Goal: Task Accomplishment & Management: Manage account settings

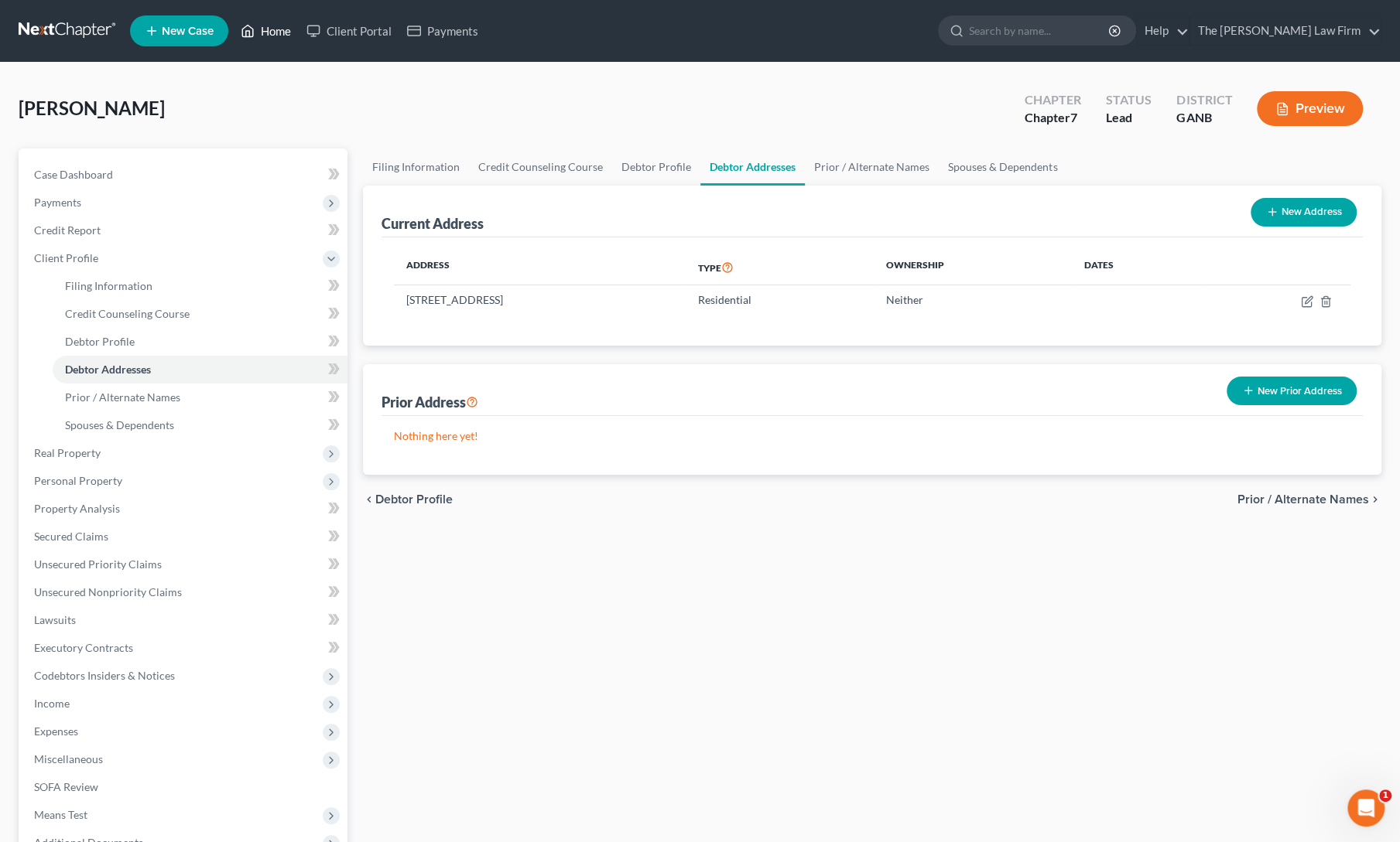
click at [267, 35] on link "Home" at bounding box center [266, 31] width 66 height 28
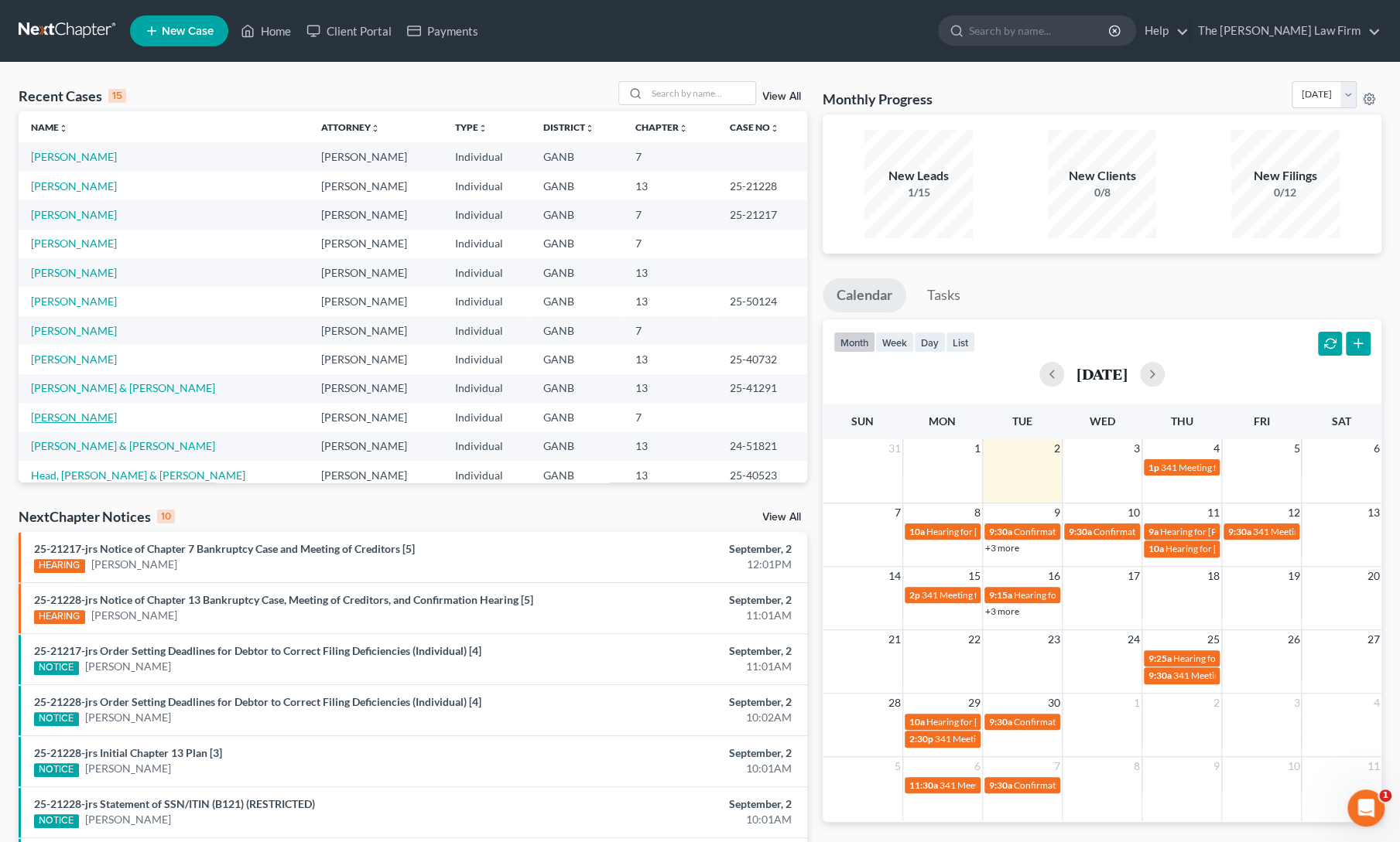
click at [74, 417] on link "[PERSON_NAME]" at bounding box center [73, 417] width 86 height 14
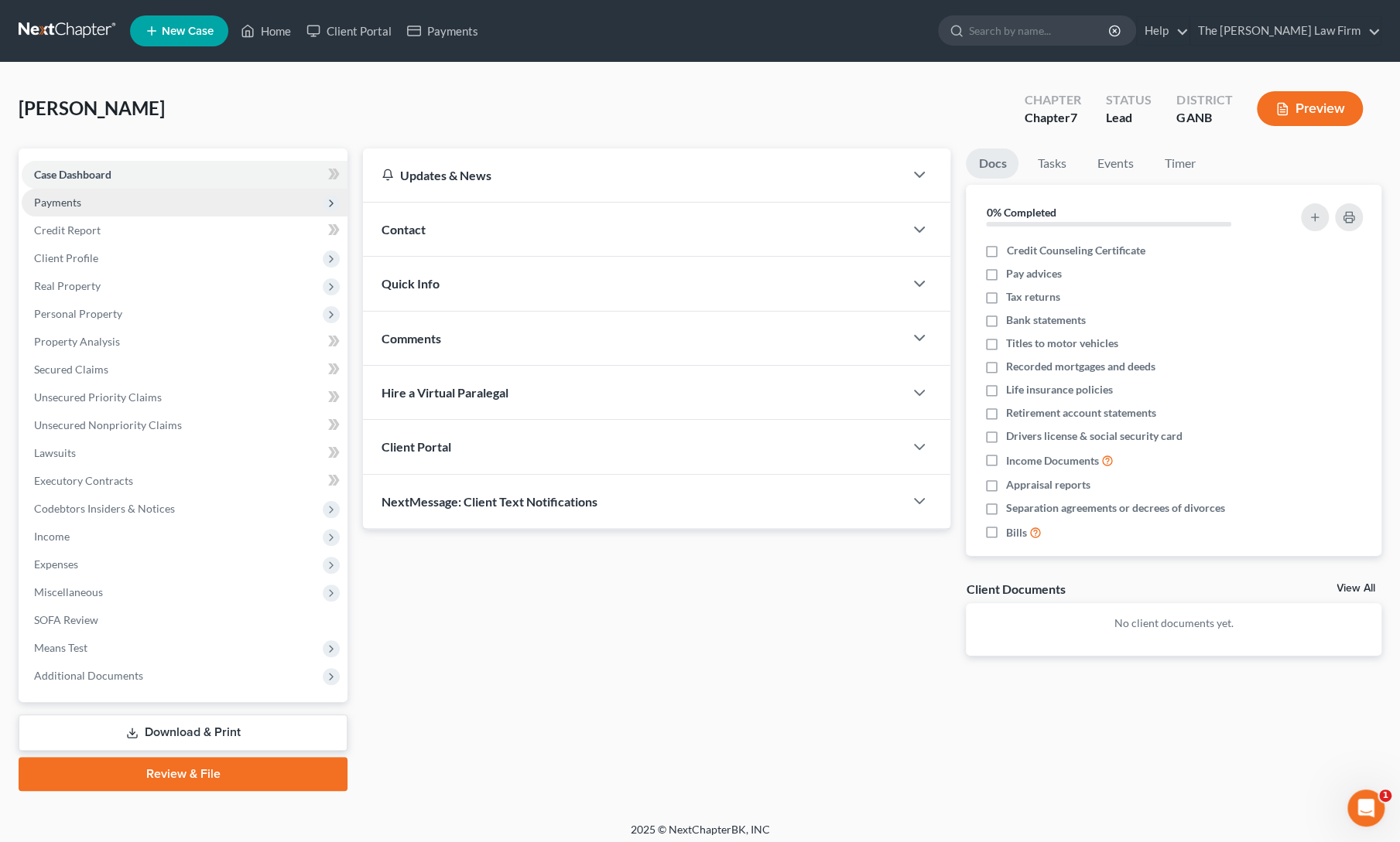
click at [68, 201] on span "Payments" at bounding box center [58, 202] width 47 height 14
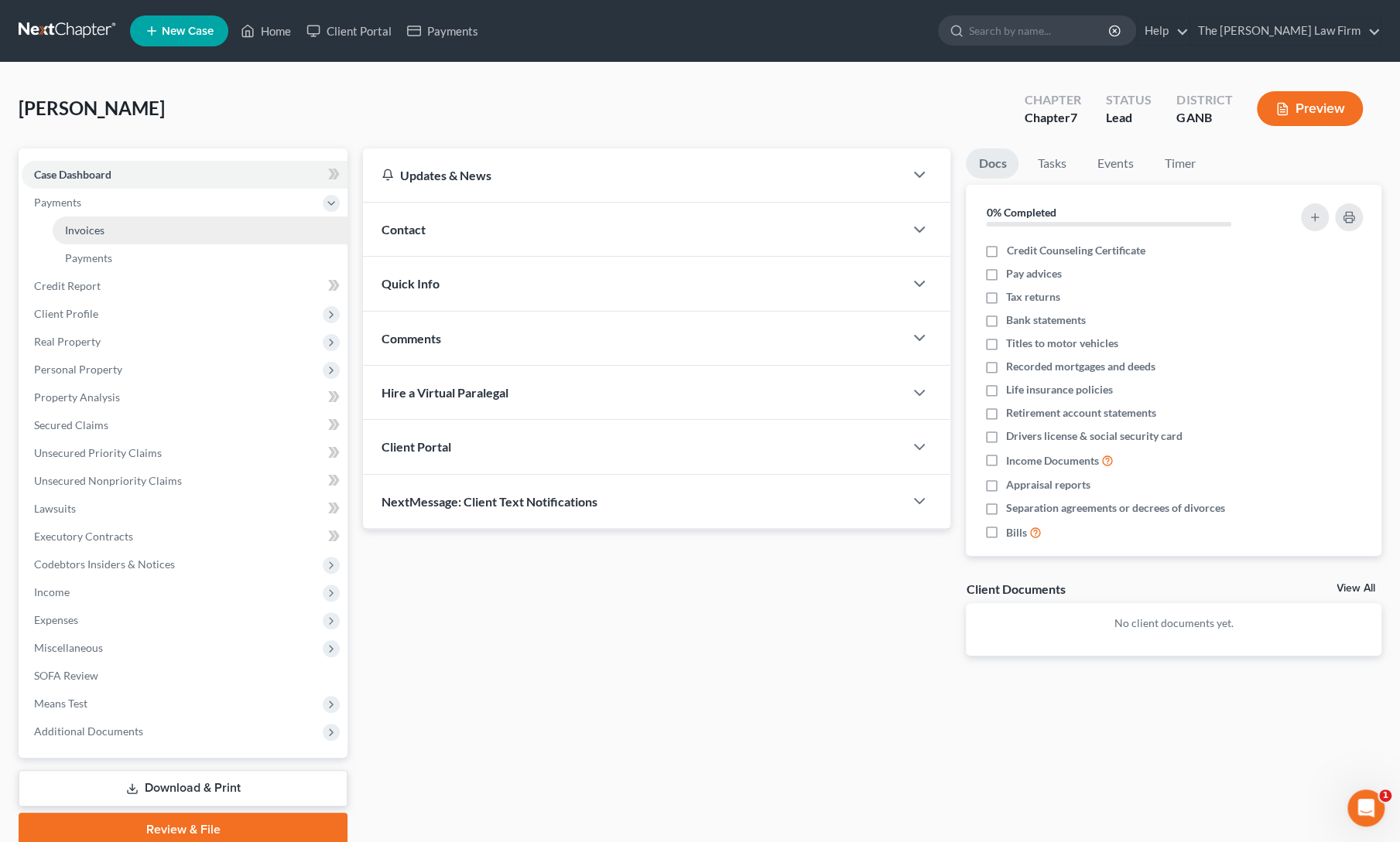
click at [78, 222] on link "Invoices" at bounding box center [200, 230] width 295 height 28
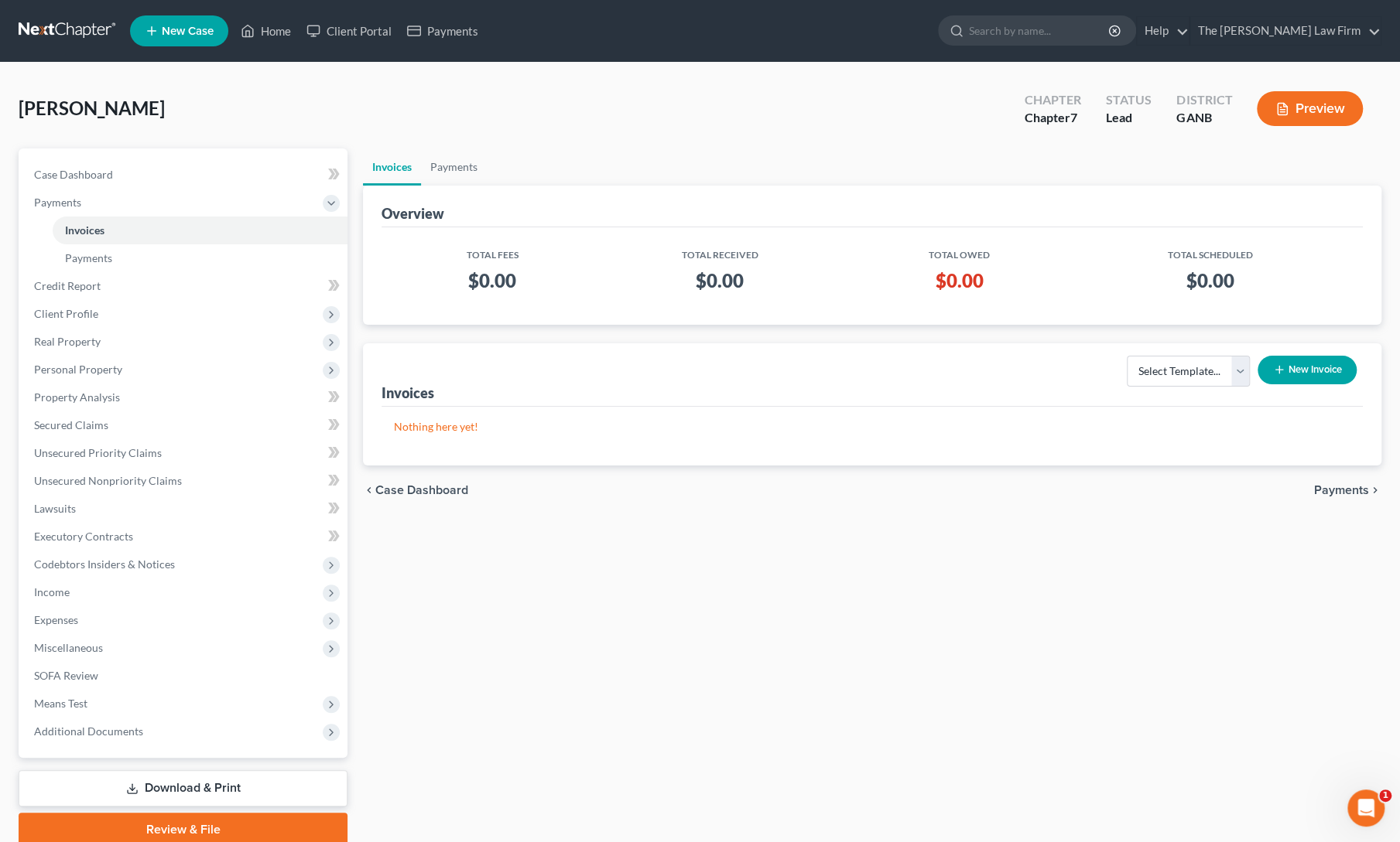
click at [1309, 360] on button "New Invoice" at bounding box center [1307, 370] width 99 height 29
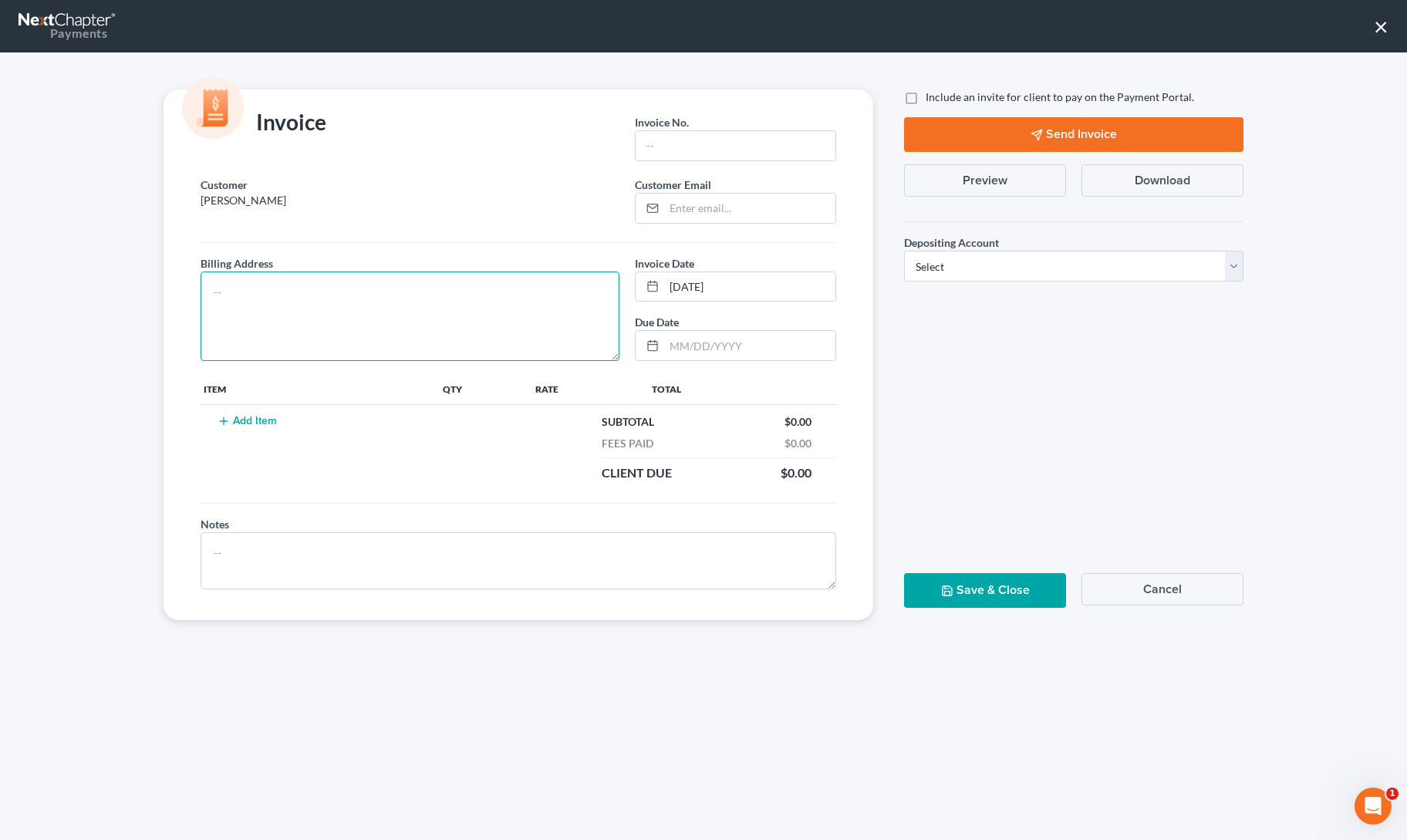
click at [459, 309] on textarea at bounding box center [410, 315] width 419 height 89
type textarea "address on file"
click at [761, 135] on input "text" at bounding box center [735, 146] width 200 height 30
type input "1"
paste input "[PERSON_NAME][EMAIL_ADDRESS][DOMAIN_NAME]"
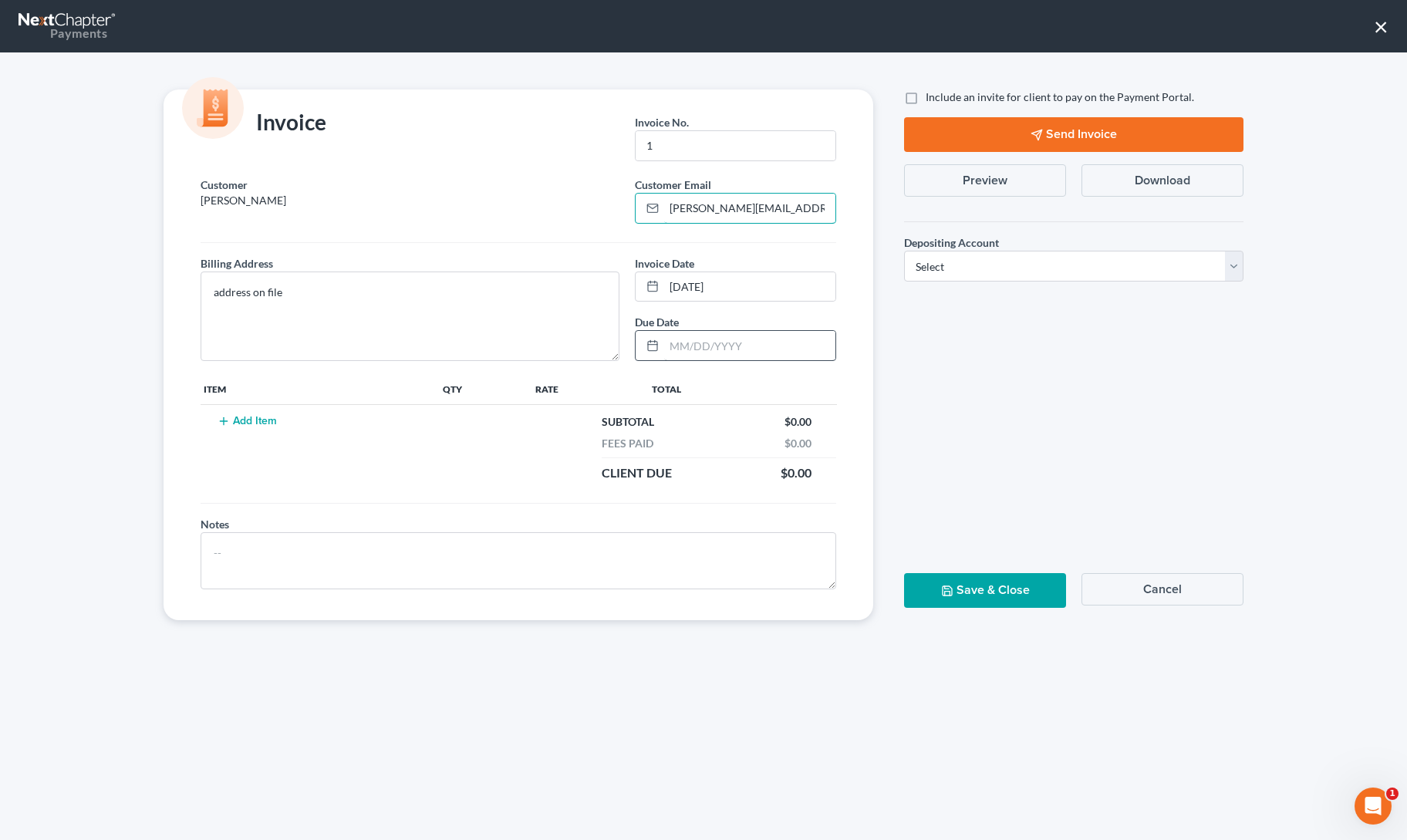
type input "[PERSON_NAME][EMAIL_ADDRESS][DOMAIN_NAME]"
click at [735, 341] on input "text" at bounding box center [750, 345] width 171 height 30
type input "[DATE]"
click at [260, 417] on button "Add Item" at bounding box center [246, 422] width 68 height 13
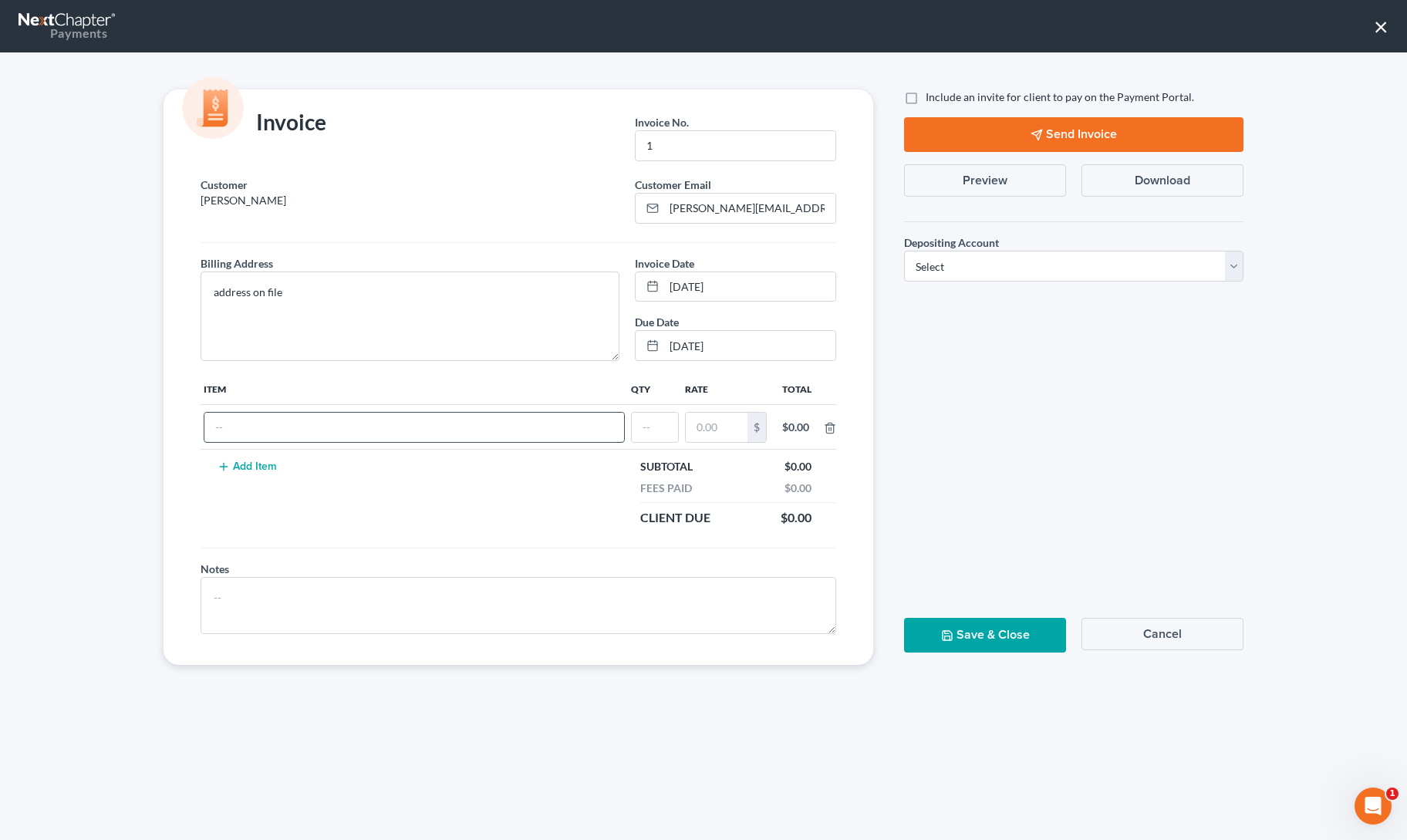
click at [273, 425] on input "text" at bounding box center [415, 427] width 420 height 30
type input "7"
click at [643, 424] on input "text" at bounding box center [654, 427] width 46 height 30
type input "1"
type input "3,000"
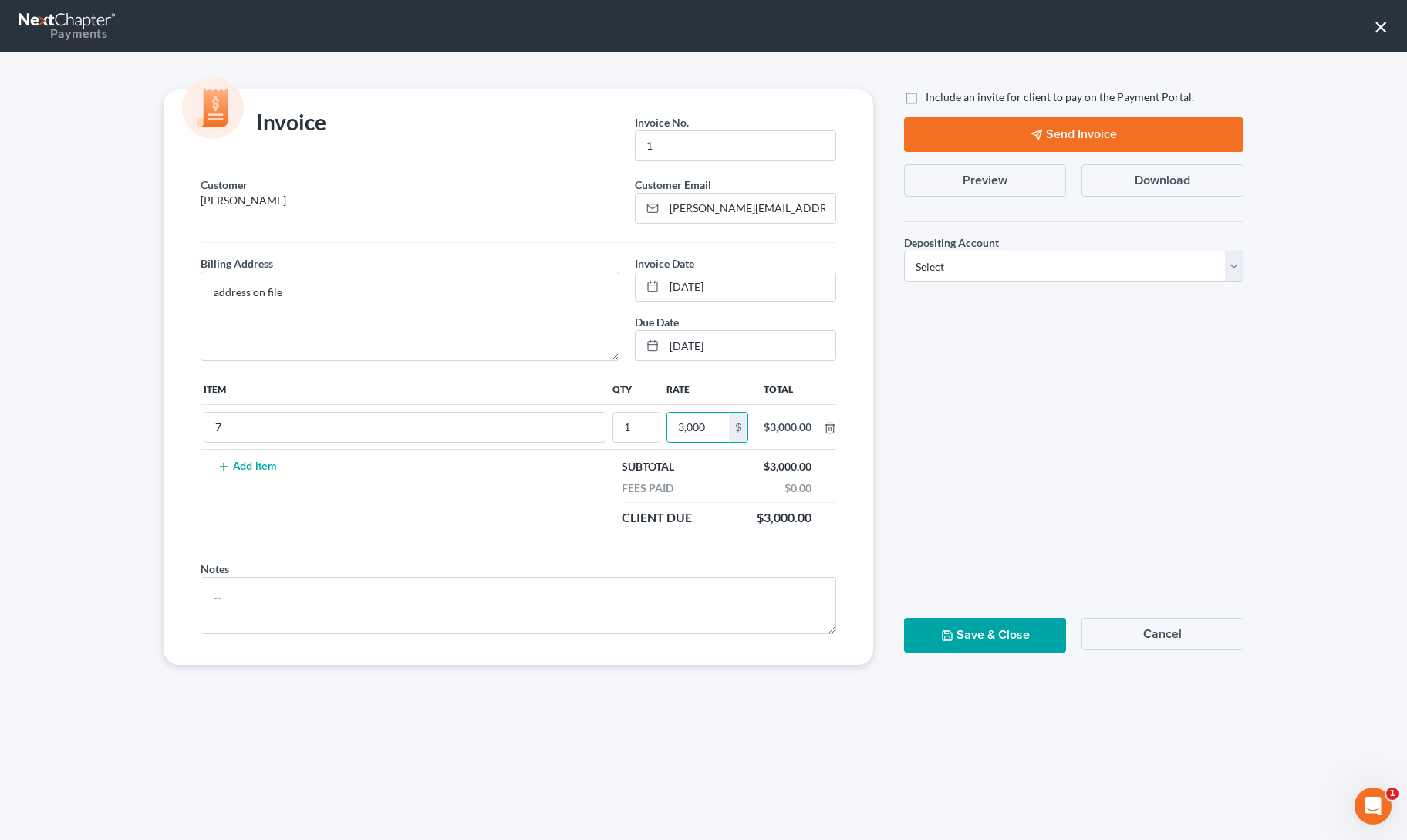
click at [1000, 408] on div "Include an invite for client to pay on the Payment Portal. Send Invoice Preview…" at bounding box center [1074, 377] width 370 height 576
click at [990, 263] on select "Select Operation Trust" at bounding box center [1074, 266] width 340 height 31
select select "0"
click at [904, 251] on select "Select Operation Trust" at bounding box center [1074, 266] width 340 height 31
click at [986, 378] on div "Include an invite for client to pay on the Payment Portal. Send Invoice Preview…" at bounding box center [1074, 377] width 370 height 576
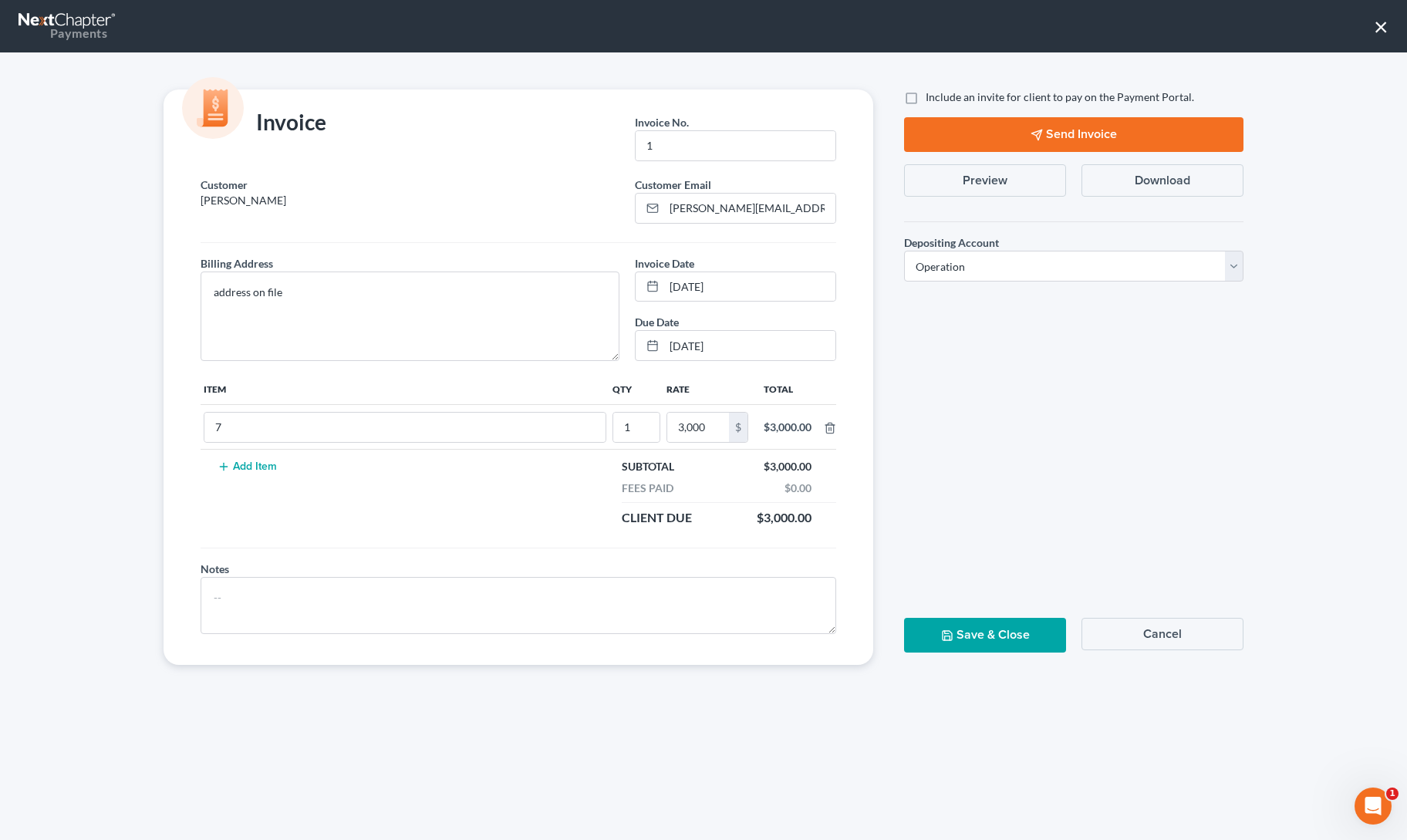
click at [926, 101] on label "Include an invite for client to pay on the Payment Portal." at bounding box center [1060, 96] width 269 height 15
click at [932, 99] on input "Include an invite for client to pay on the Payment Portal." at bounding box center [936, 94] width 10 height 10
checkbox input "true"
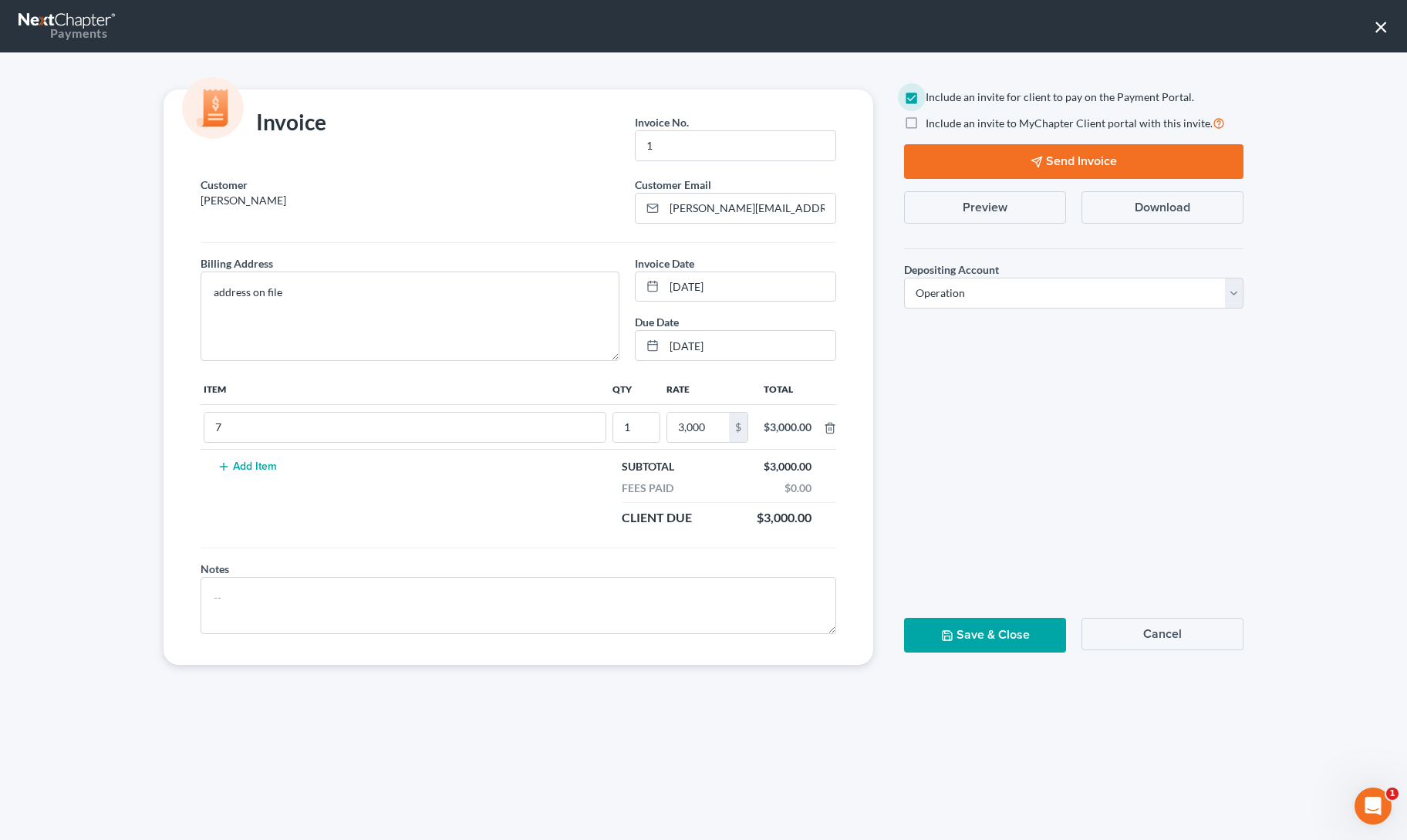
click at [929, 160] on button "Send Invoice" at bounding box center [1074, 161] width 340 height 35
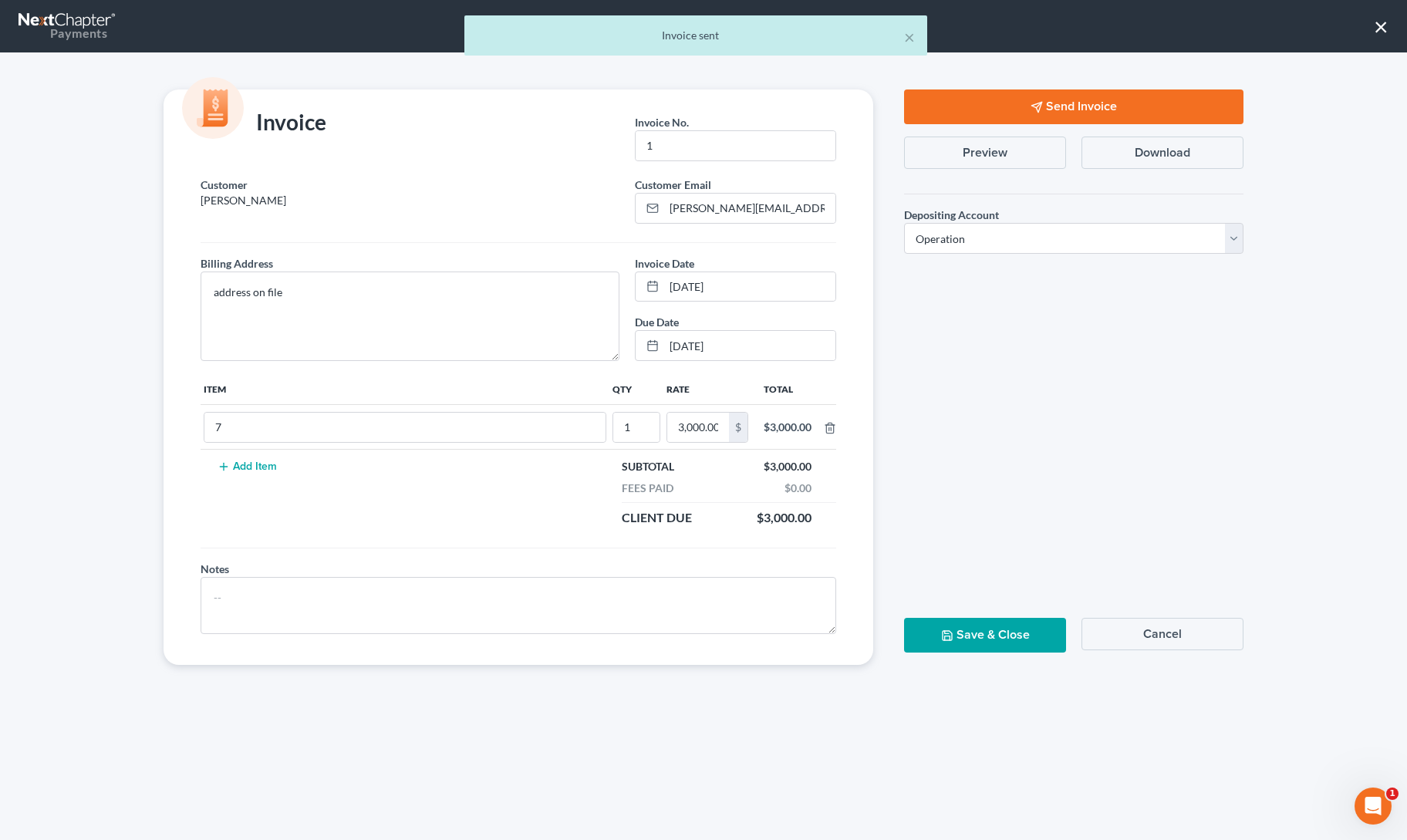
click at [978, 627] on button "Save & Close" at bounding box center [985, 635] width 162 height 35
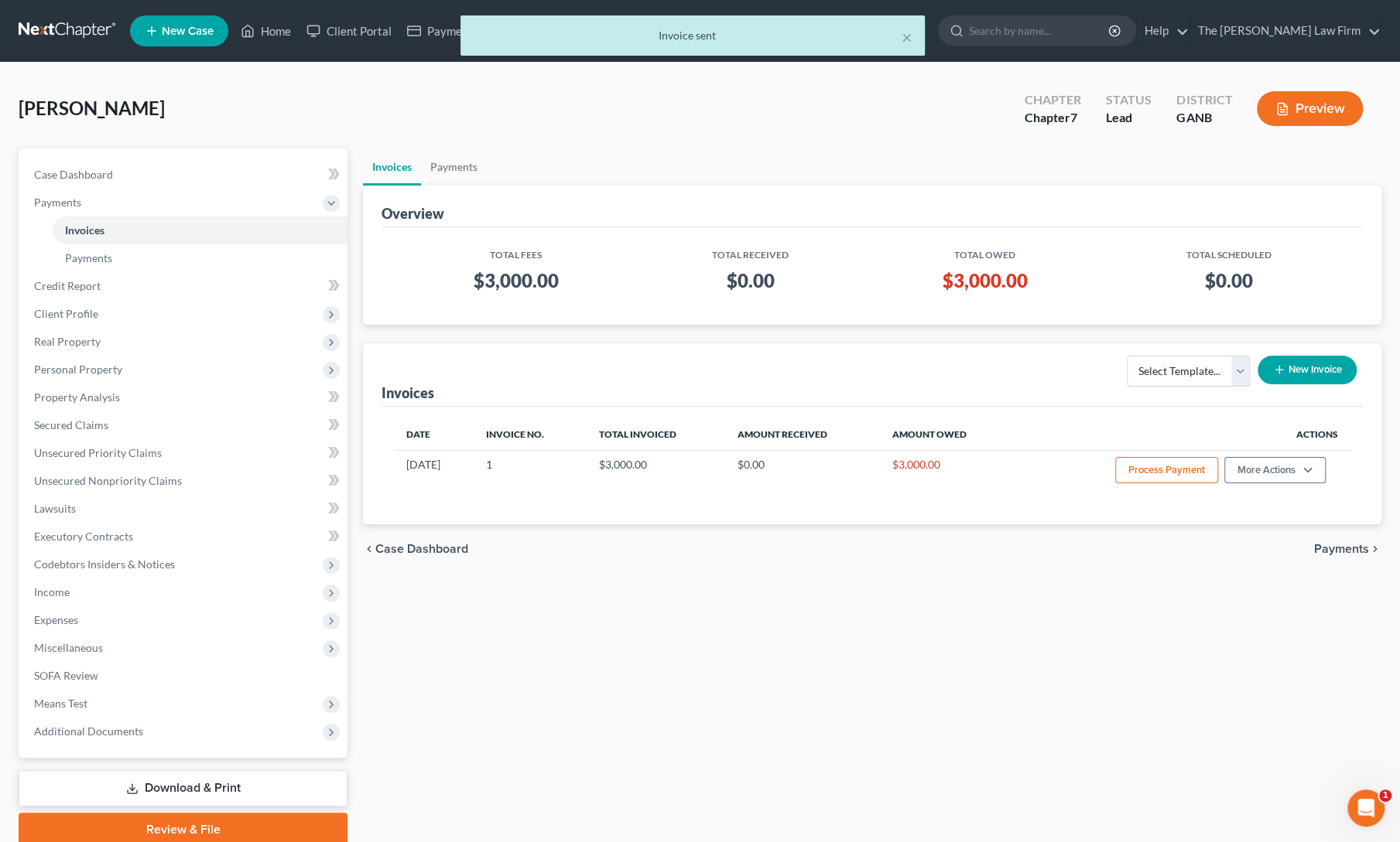
click at [1044, 748] on div "Invoices Payments Overview Total Fees Total Received Total Owed Total Scheduled…" at bounding box center [872, 497] width 1034 height 698
